Goal: Information Seeking & Learning: Learn about a topic

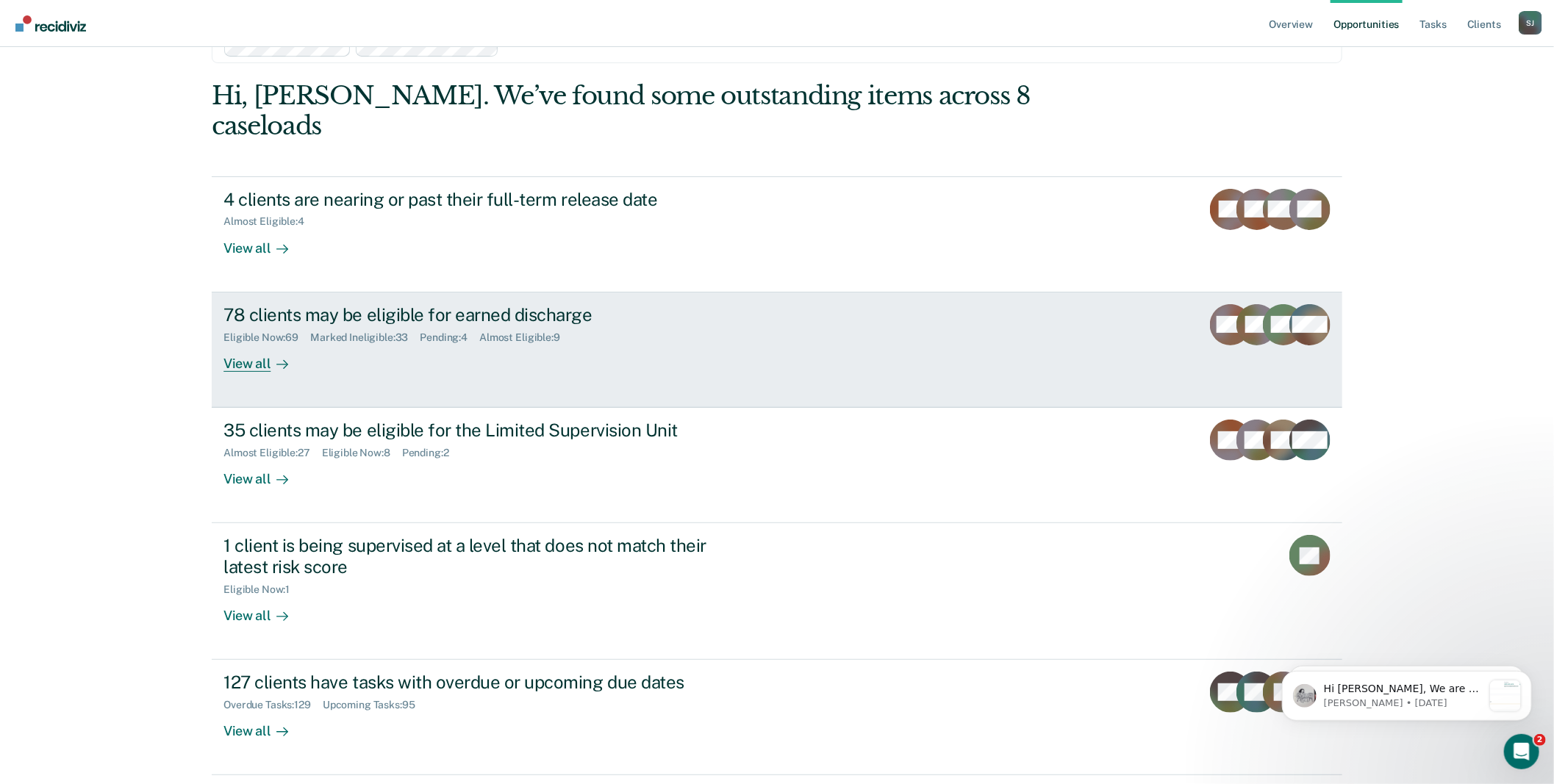
scroll to position [163, 0]
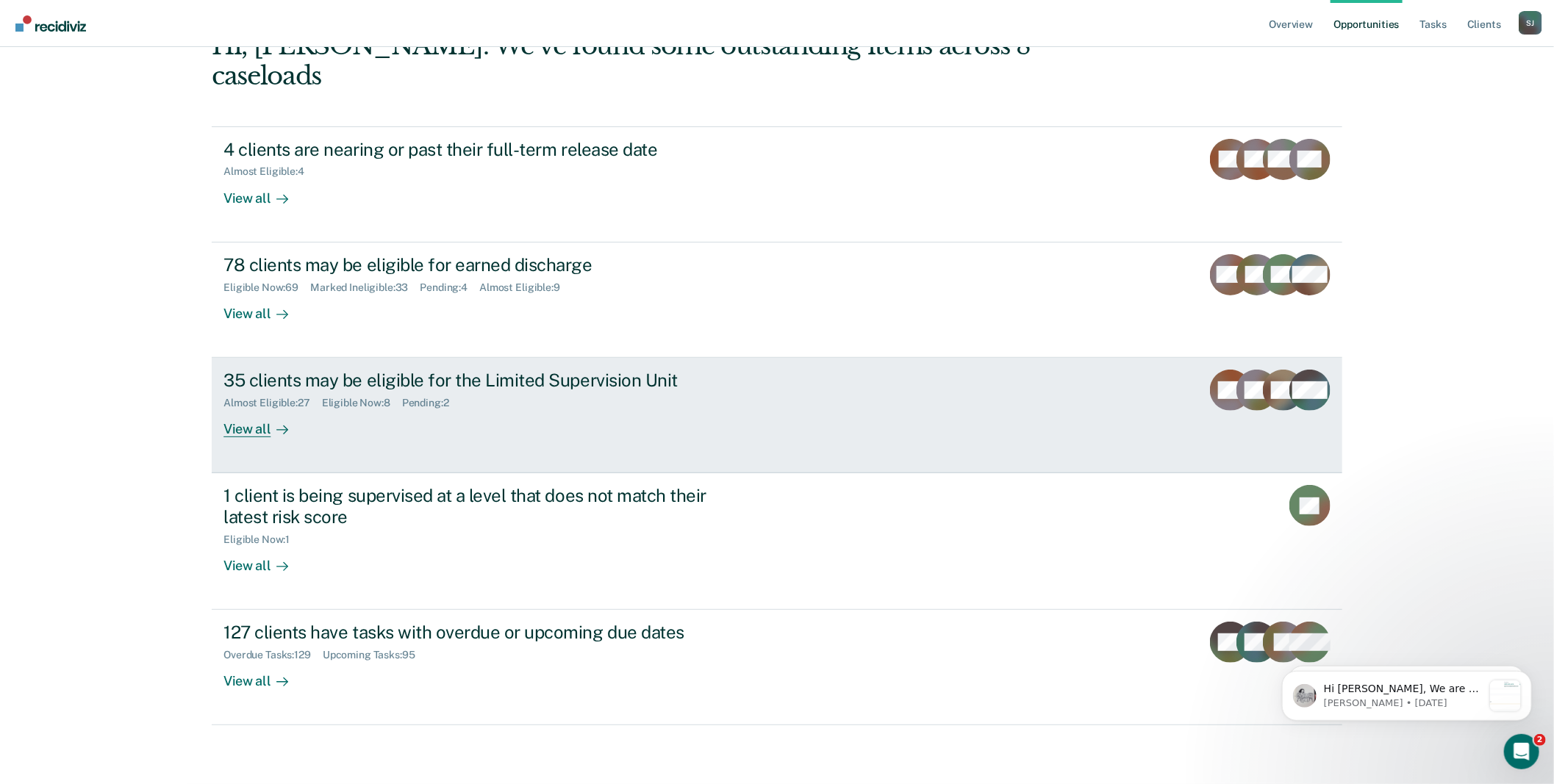
click at [707, 391] on div "35 clients may be eligible for the Limited Supervision Unit" at bounding box center [481, 380] width 516 height 22
